Goal: Information Seeking & Learning: Compare options

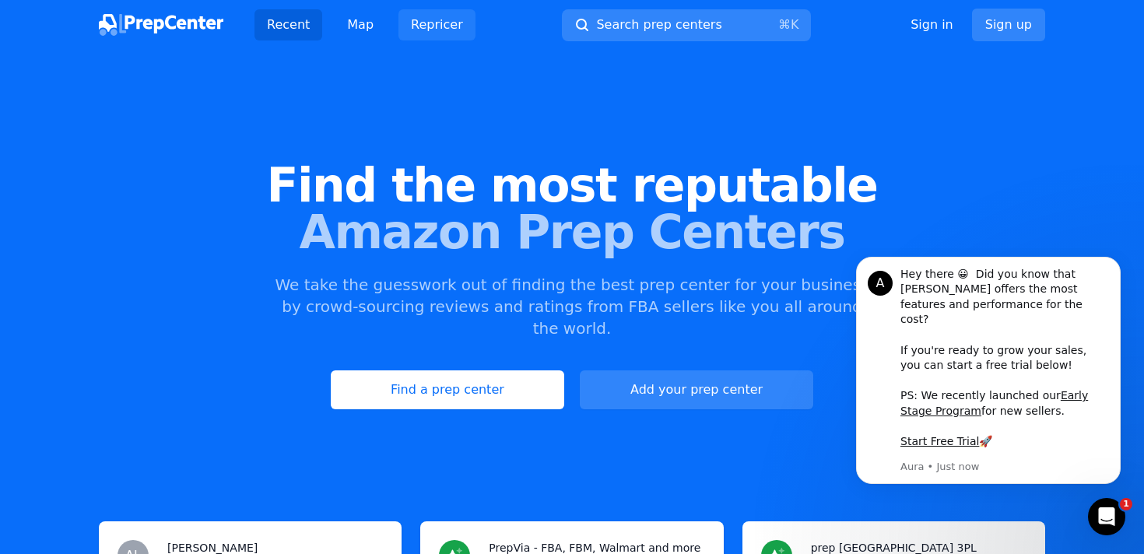
click at [444, 27] on link "Repricer" at bounding box center [436, 24] width 77 height 31
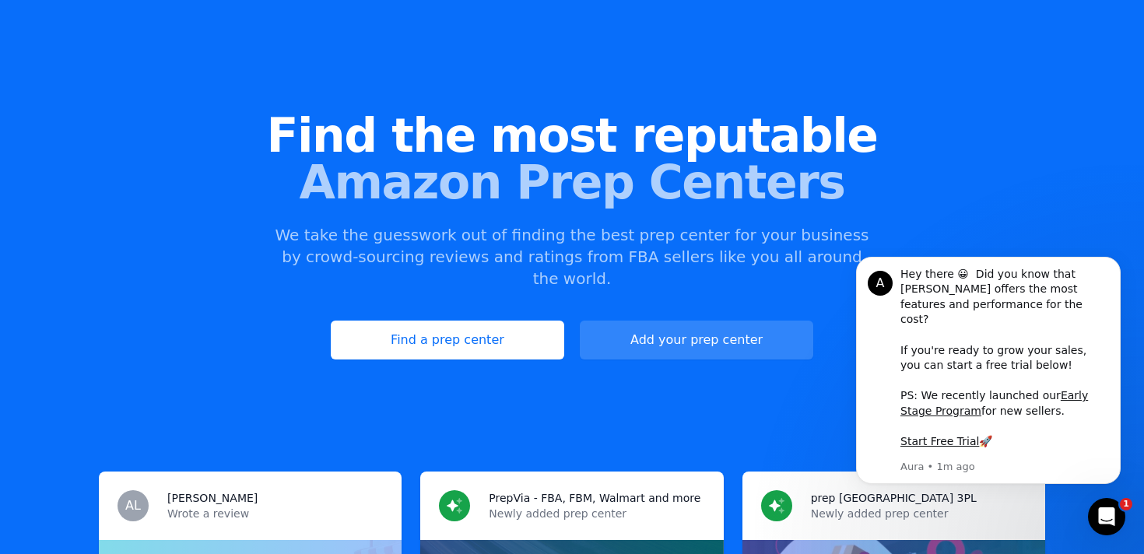
scroll to position [51, 0]
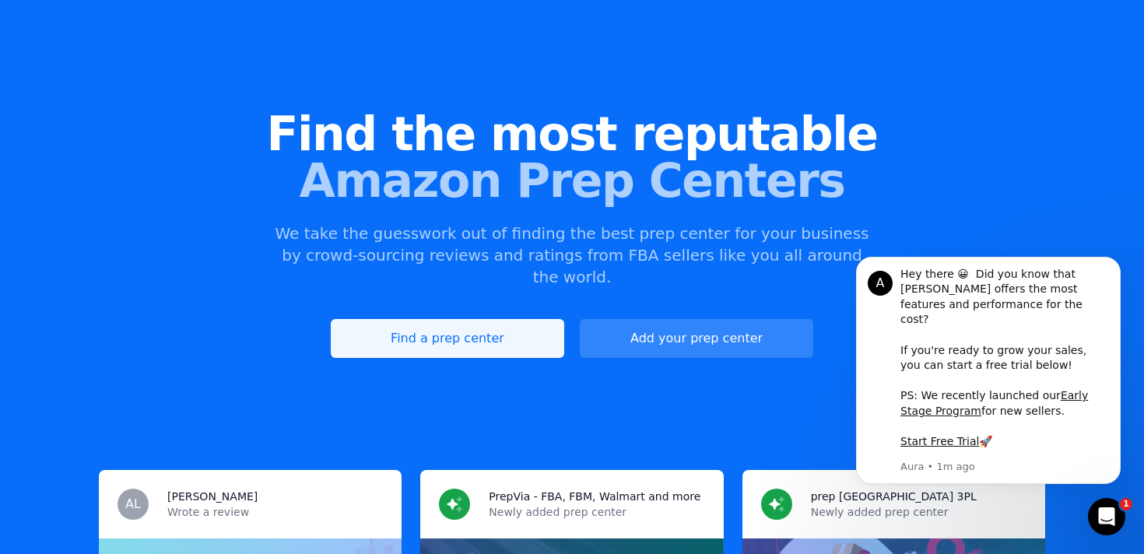
click at [463, 331] on link "Find a prep center" at bounding box center [447, 338] width 233 height 39
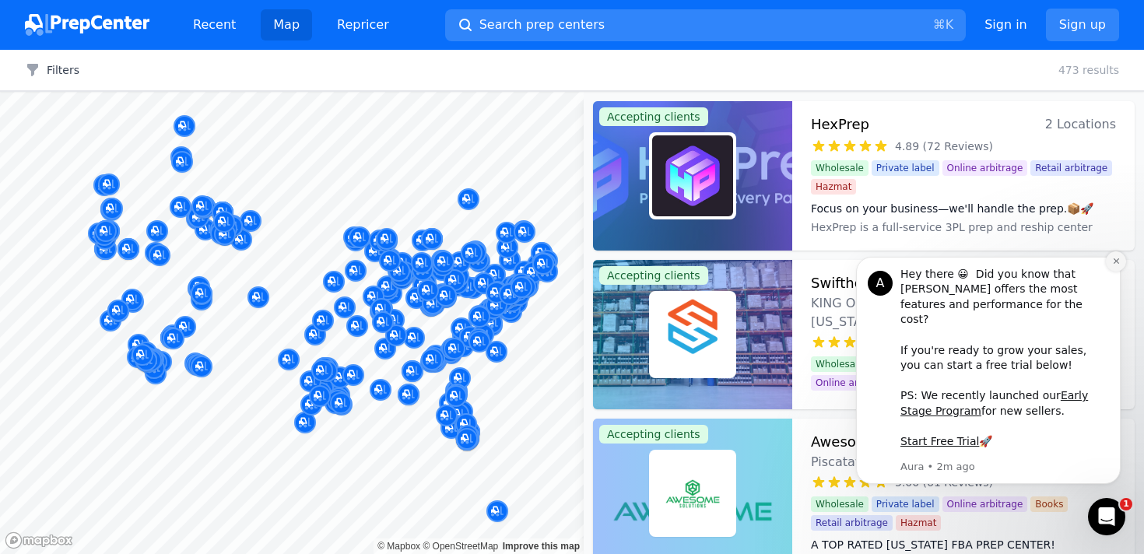
click at [1118, 264] on icon "Dismiss notification" at bounding box center [1115, 260] width 5 height 5
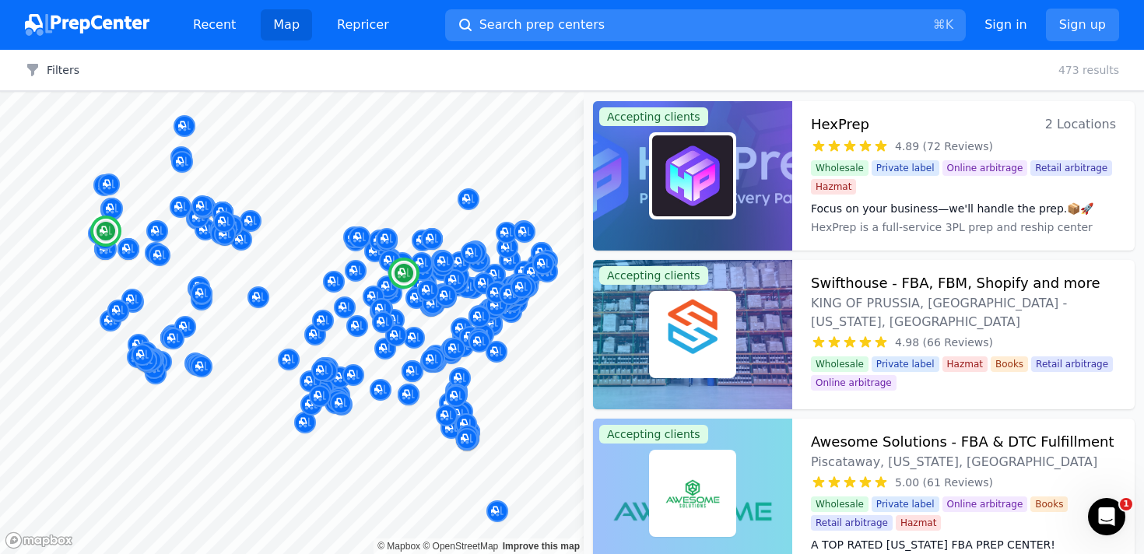
click at [825, 124] on h3 "HexPrep" at bounding box center [840, 125] width 58 height 22
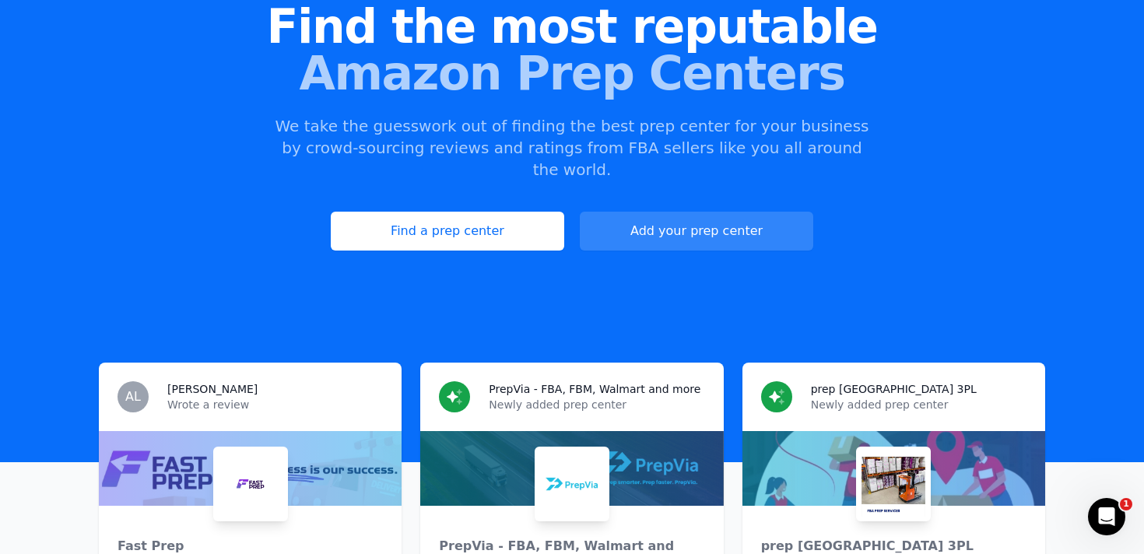
scroll to position [157, 0]
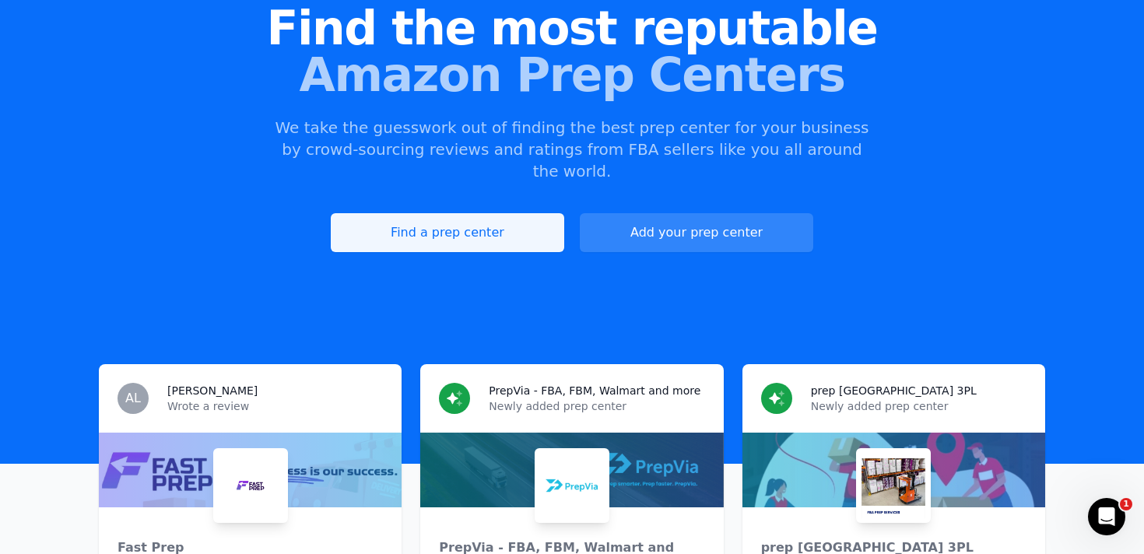
click at [452, 215] on link "Find a prep center" at bounding box center [447, 232] width 233 height 39
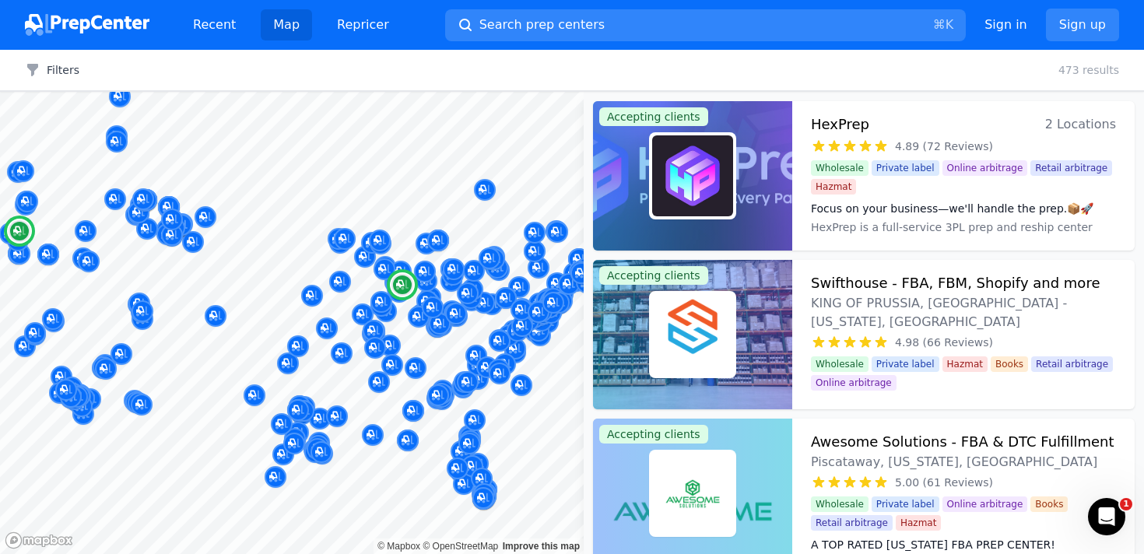
click at [839, 123] on h3 "HexPrep" at bounding box center [840, 125] width 58 height 22
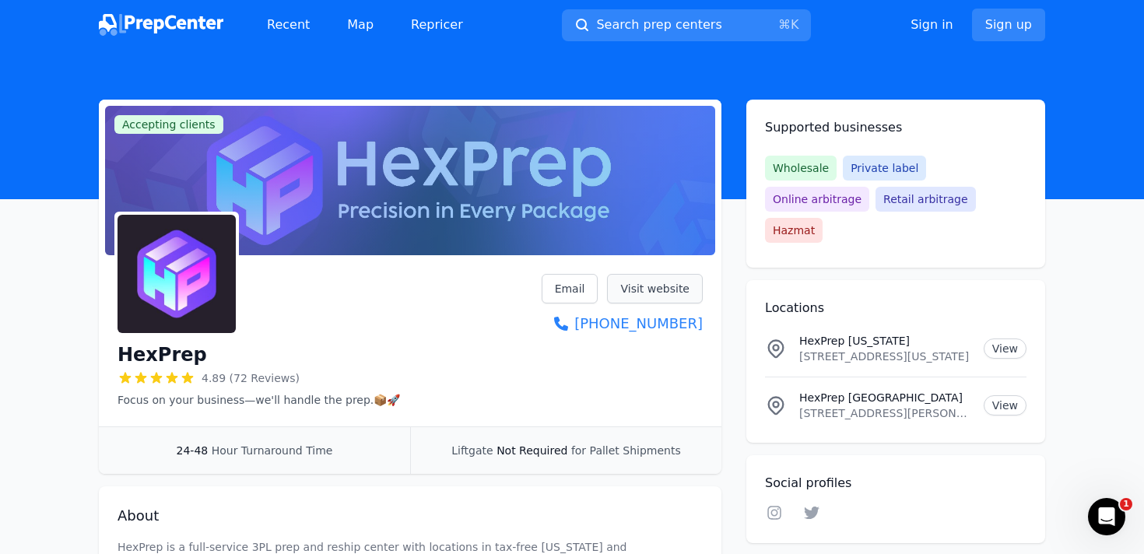
click at [643, 286] on link "Visit website" at bounding box center [655, 289] width 96 height 30
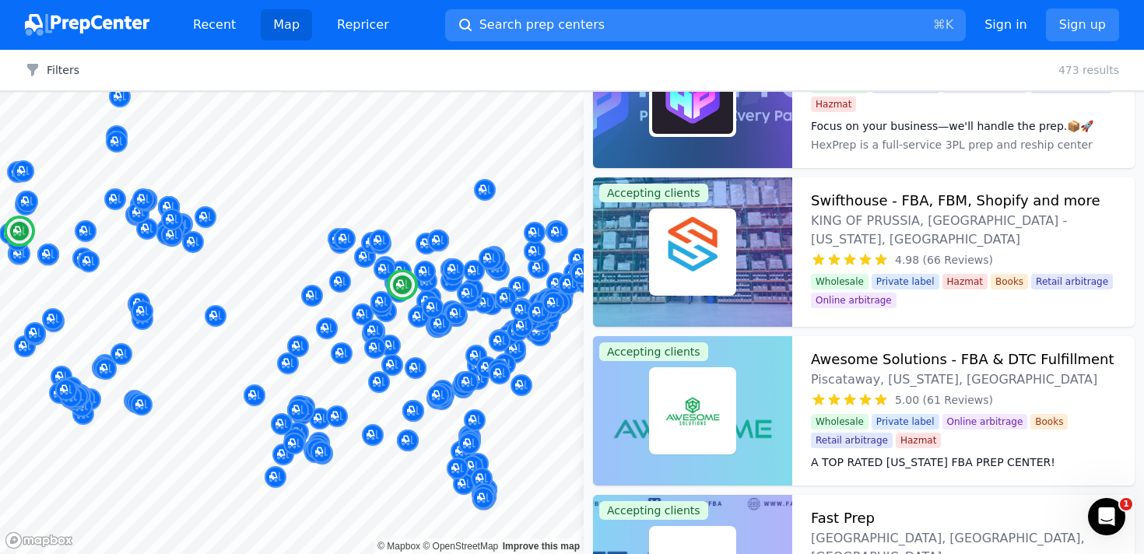
scroll to position [118, 0]
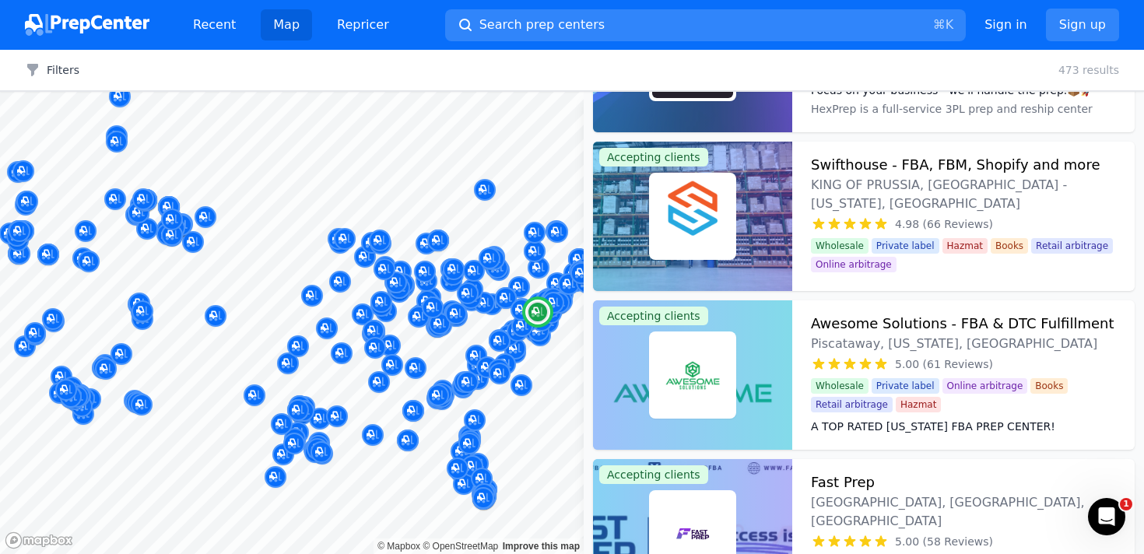
click at [849, 161] on h3 "Swifthouse - FBA, FBM, Shopify and more" at bounding box center [955, 165] width 289 height 22
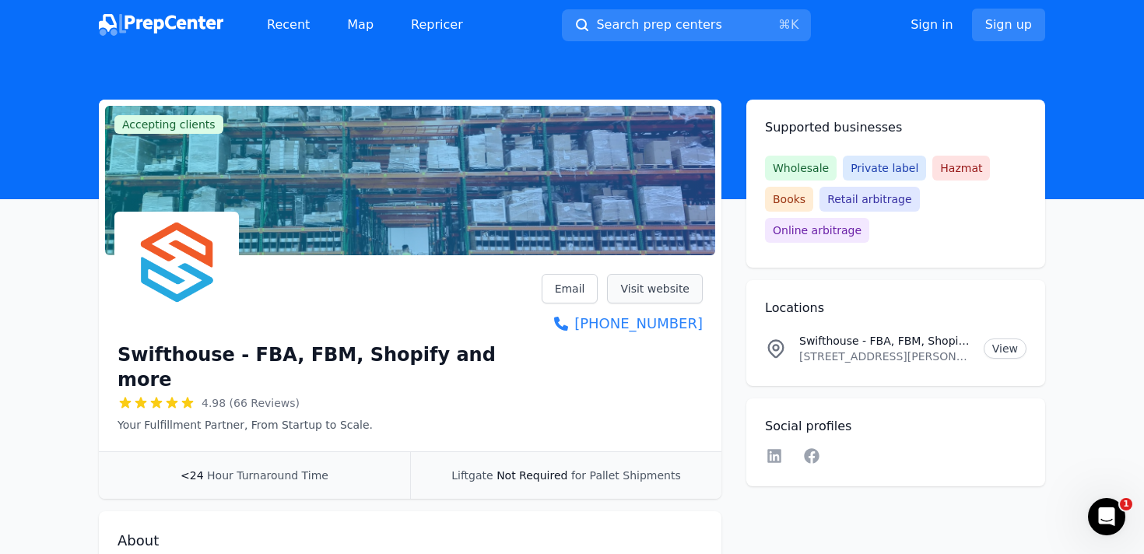
click at [645, 293] on link "Visit website" at bounding box center [655, 289] width 96 height 30
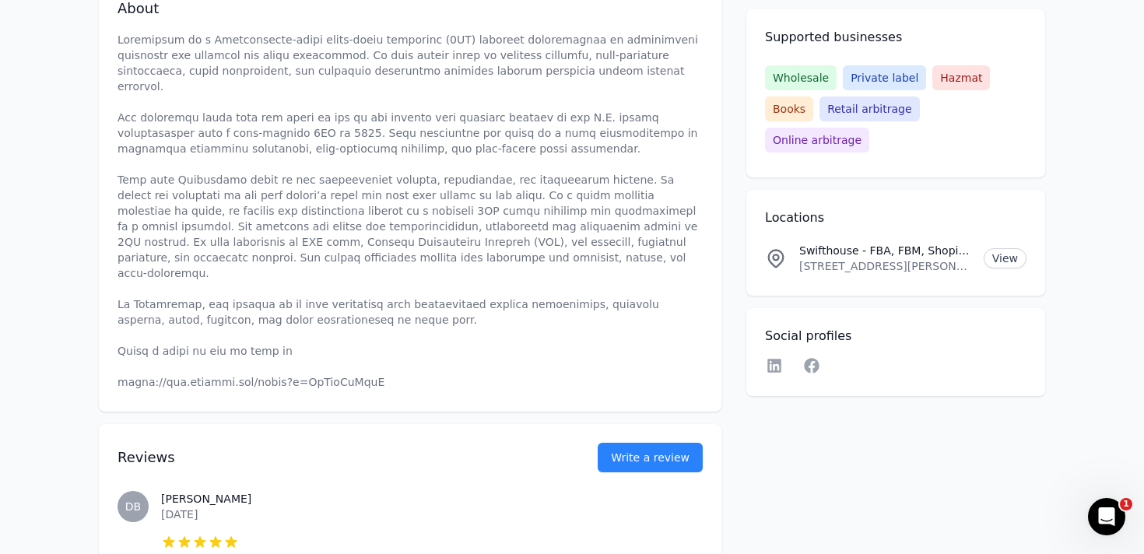
scroll to position [534, 0]
click at [776, 359] on icon at bounding box center [774, 366] width 14 height 14
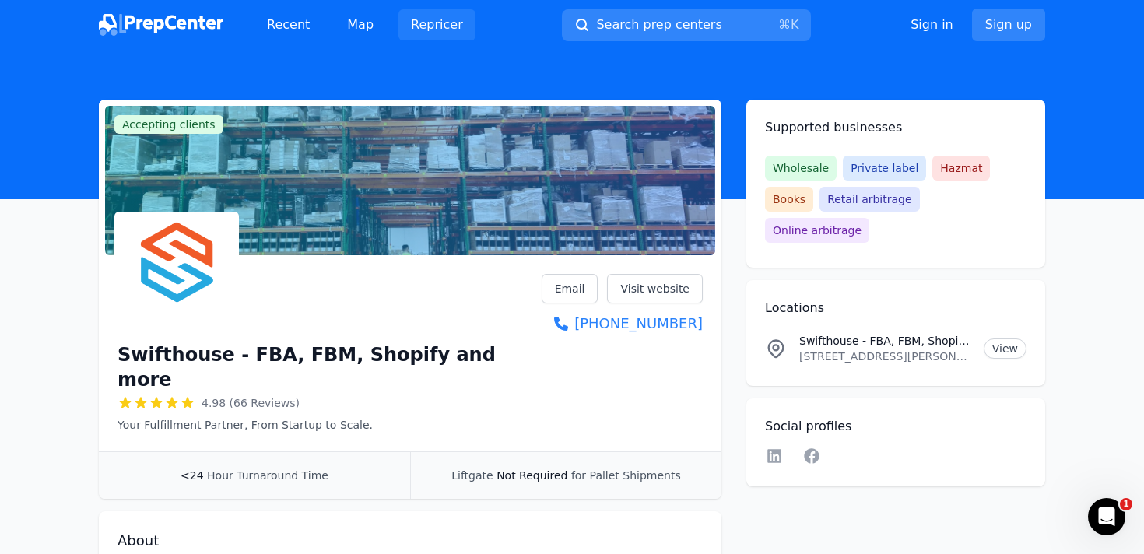
click at [415, 30] on link "Repricer" at bounding box center [436, 24] width 77 height 31
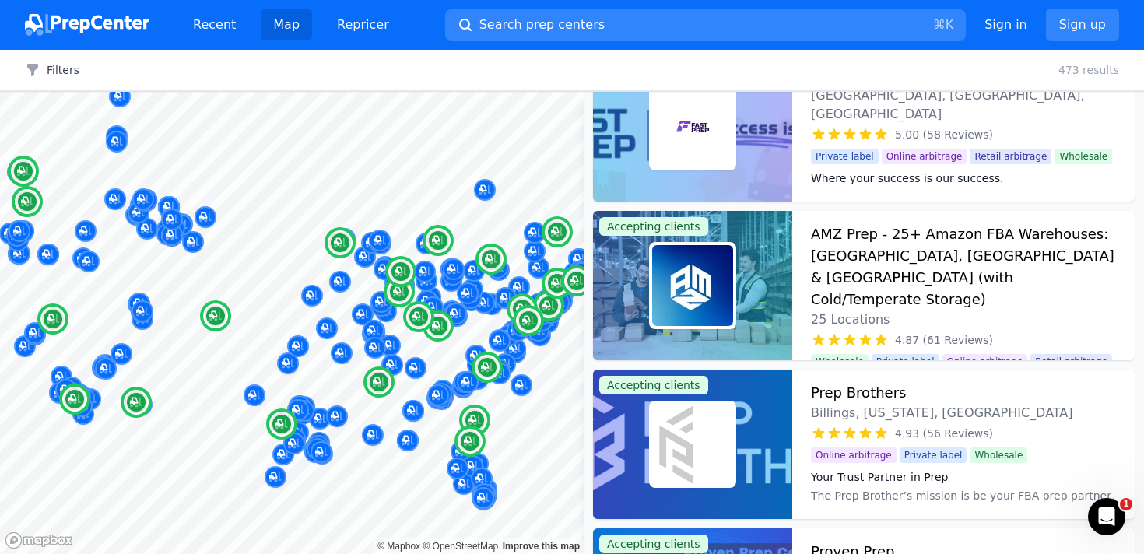
scroll to position [531, 0]
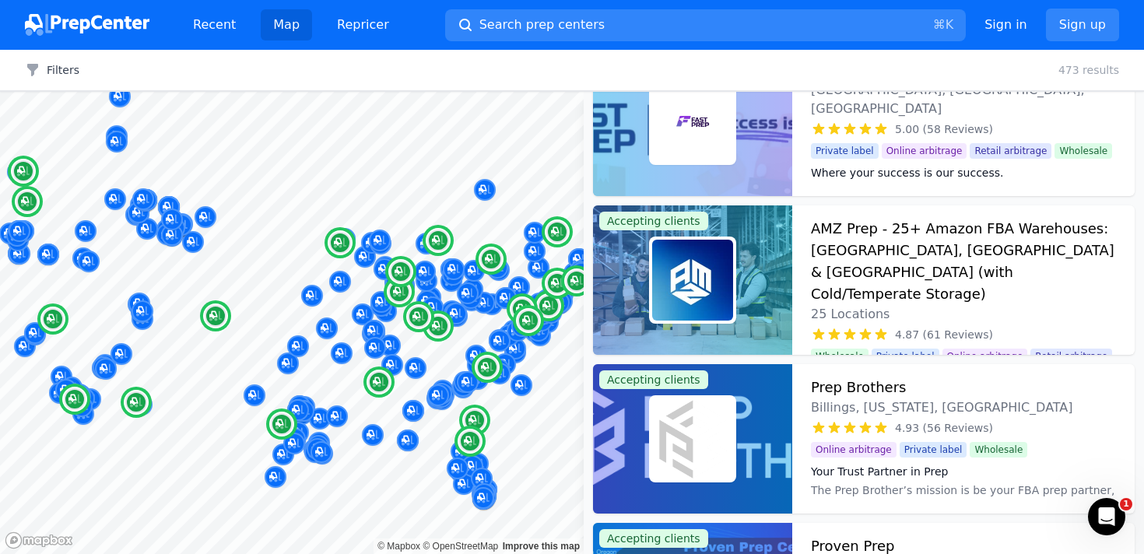
click at [906, 240] on h3 "AMZ Prep - 25+ Amazon FBA Warehouses: [GEOGRAPHIC_DATA], [GEOGRAPHIC_DATA] & [G…" at bounding box center [963, 261] width 305 height 87
